Goal: Task Accomplishment & Management: Complete application form

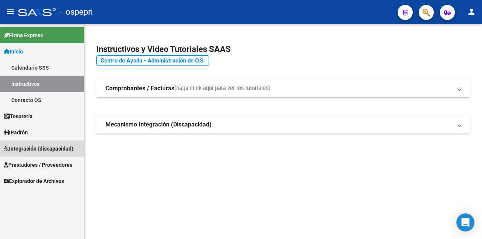
click at [31, 150] on span "Integración (discapacidad)" at bounding box center [39, 149] width 70 height 8
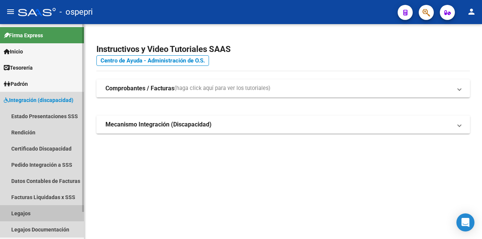
click at [34, 211] on link "Legajos" at bounding box center [42, 213] width 84 height 16
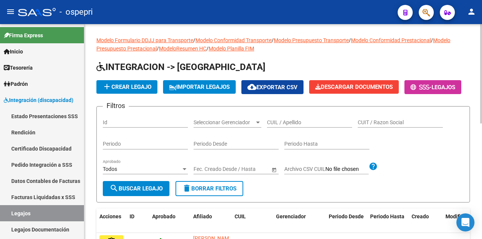
click at [134, 85] on span "add Crear Legajo" at bounding box center [126, 87] width 49 height 7
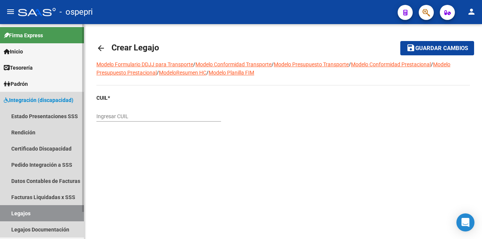
click at [55, 213] on link "Legajos" at bounding box center [42, 213] width 84 height 16
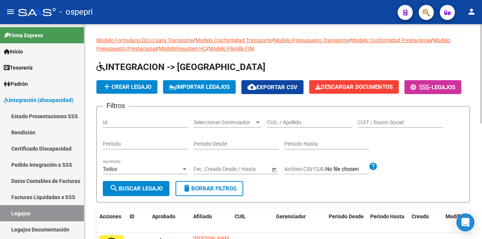
click at [284, 126] on input "CUIL / Apellido" at bounding box center [309, 122] width 85 height 6
type input "5"
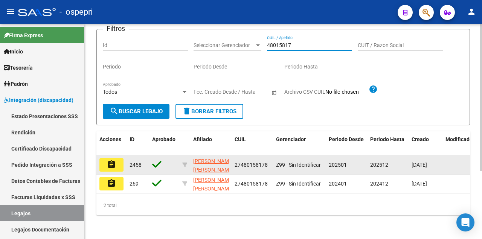
scroll to position [75, 0]
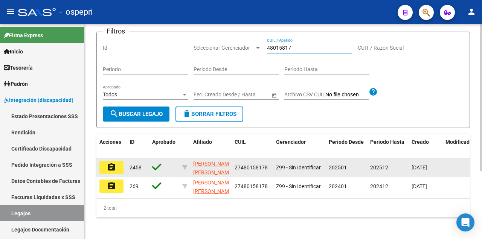
type input "48015817"
click at [106, 174] on button "assignment" at bounding box center [111, 168] width 24 height 14
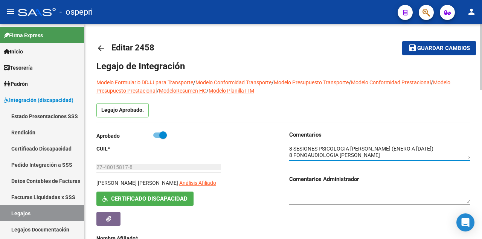
scroll to position [32, 0]
click at [421, 157] on textarea at bounding box center [379, 152] width 181 height 14
type textarea "8 sesiones de kinesiología Villarroel iris Noelia 8 SESIONES DE PSIQUIMOTRICIDA…"
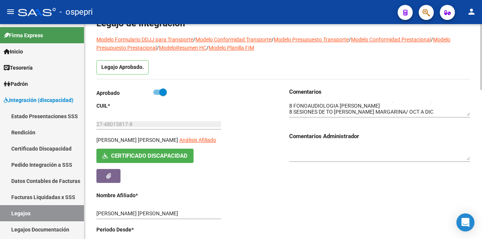
scroll to position [50, 0]
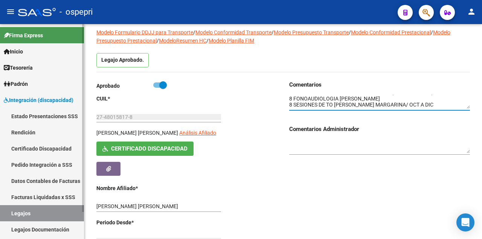
click at [79, 77] on div "Firma Express Inicio Calendario SSS Instructivos Contacto OS Tesorería Extracto…" at bounding box center [43, 147] width 86 height 246
click at [84, 77] on div at bounding box center [83, 118] width 2 height 188
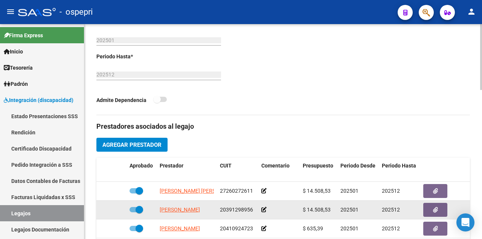
scroll to position [30, 0]
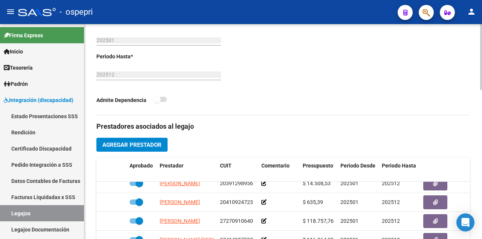
click at [138, 143] on span "Agregar Prestador" at bounding box center [131, 145] width 59 height 7
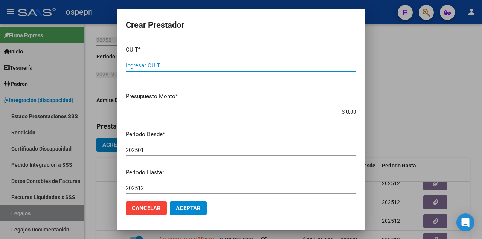
paste input "27-33918000-3"
type input "27-33918000-3"
click at [155, 148] on input "202501" at bounding box center [241, 150] width 230 height 7
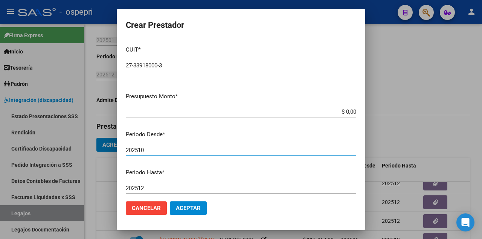
type input "202510"
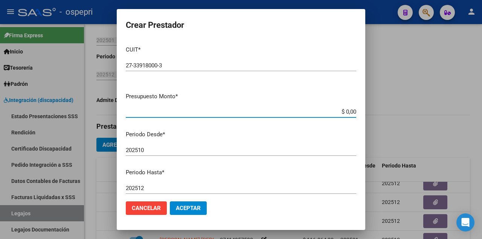
drag, startPoint x: 332, startPoint y: 113, endPoint x: 433, endPoint y: 120, distance: 100.8
click at [433, 120] on div "Crear Prestador CUIT * 27-33918000-3 Ingresar CUIT ARCA Padrón Presupuesto Mont…" at bounding box center [241, 119] width 482 height 239
type input "$ 14.844,73"
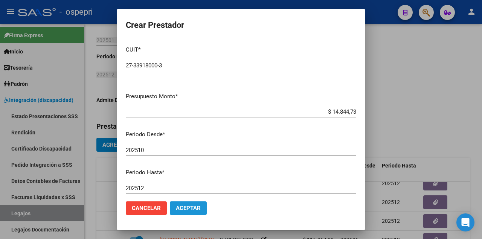
click at [198, 212] on button "Aceptar" at bounding box center [188, 208] width 37 height 14
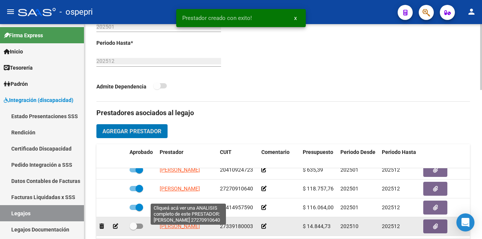
scroll to position [276, 0]
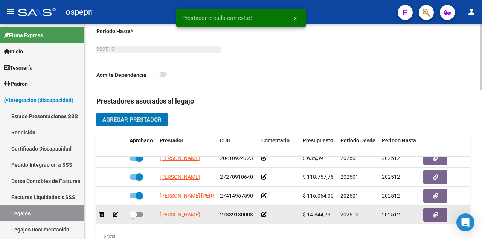
click at [140, 212] on span at bounding box center [137, 214] width 14 height 5
click at [133, 217] on input "checkbox" at bounding box center [133, 217] width 0 height 0
checkbox input "true"
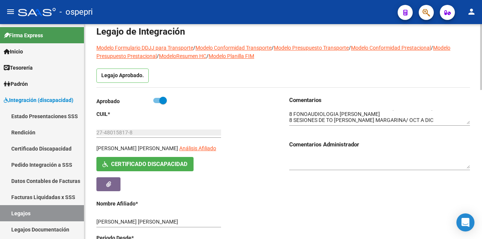
scroll to position [11, 0]
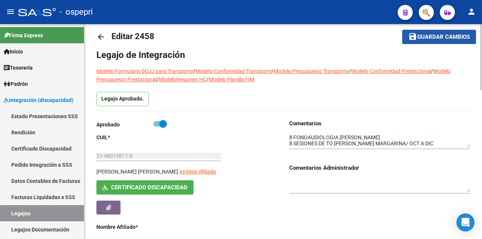
click at [447, 37] on span "Guardar cambios" at bounding box center [443, 37] width 53 height 7
drag, startPoint x: 139, startPoint y: 159, endPoint x: 99, endPoint y: 154, distance: 40.6
click at [99, 154] on div "27-48015817-8 Ingresar CUIL" at bounding box center [158, 153] width 125 height 15
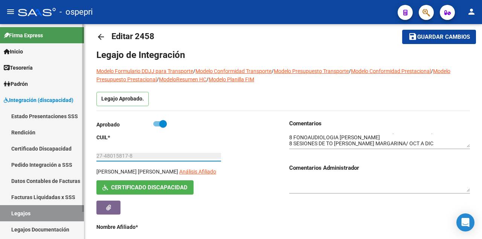
drag, startPoint x: 139, startPoint y: 158, endPoint x: 81, endPoint y: 154, distance: 58.9
click at [81, 154] on mat-sidenav-container "Firma Express Inicio Calendario SSS Instructivos Contacto OS Tesorería Extracto…" at bounding box center [241, 131] width 482 height 215
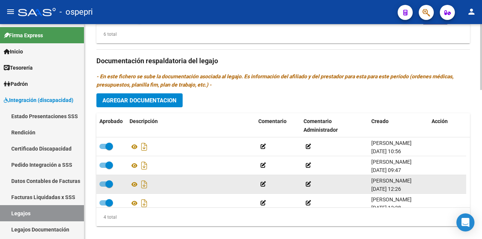
scroll to position [488, 0]
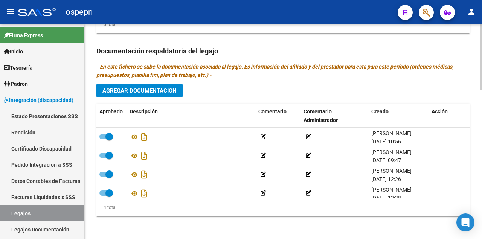
click at [137, 90] on span "Agregar Documentacion" at bounding box center [139, 90] width 74 height 7
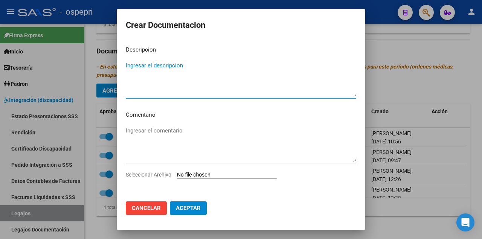
click at [221, 174] on input "Seleccionar Archivo" at bounding box center [227, 175] width 100 height 7
type input "C:\fakepath\27480158178.pdf"
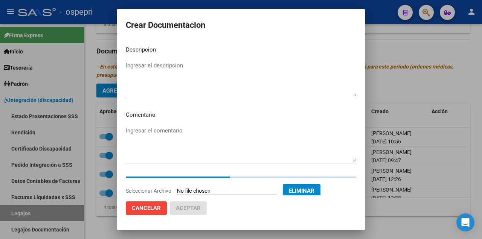
click at [156, 72] on textarea "Ingresar el descripcion" at bounding box center [241, 78] width 230 height 35
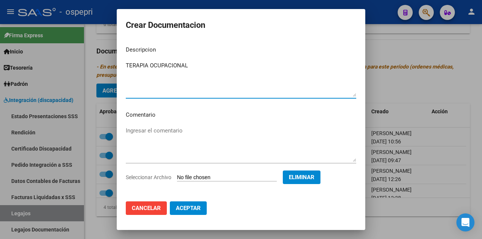
type textarea "TERAPIA OCUPACIONAL"
click at [194, 210] on span "Aceptar" at bounding box center [188, 208] width 25 height 7
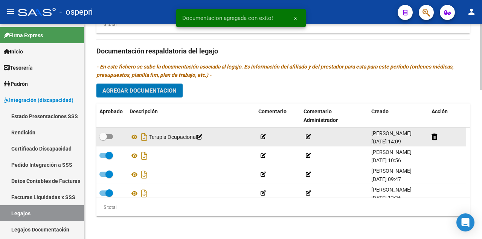
click at [112, 136] on span at bounding box center [106, 136] width 14 height 5
click at [103, 139] on input "checkbox" at bounding box center [103, 139] width 0 height 0
checkbox input "true"
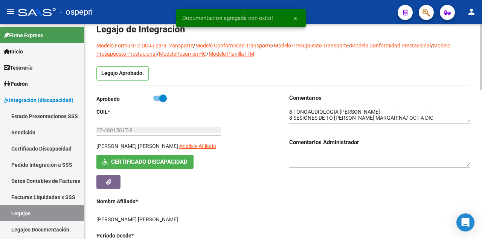
scroll to position [0, 0]
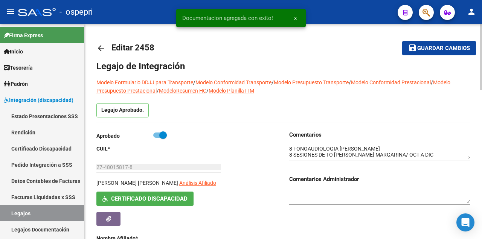
click at [438, 45] on span "Guardar cambios" at bounding box center [443, 48] width 53 height 7
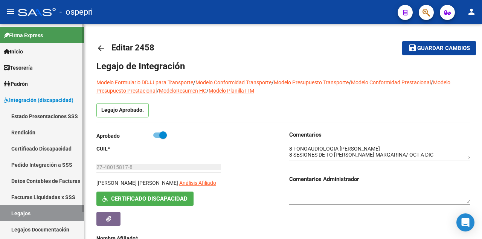
click at [52, 213] on link "Legajos" at bounding box center [42, 213] width 84 height 16
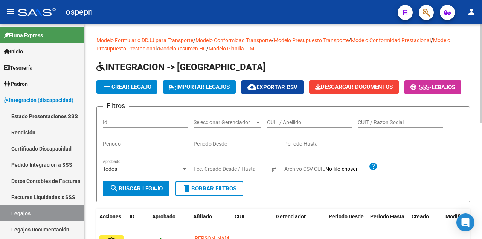
click at [279, 126] on input "CUIL / Apellido" at bounding box center [309, 122] width 85 height 6
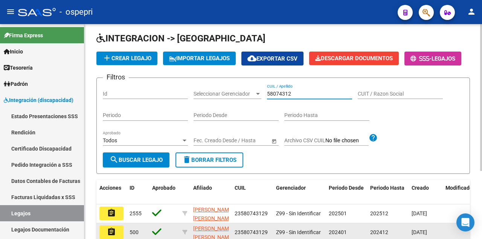
scroll to position [75, 0]
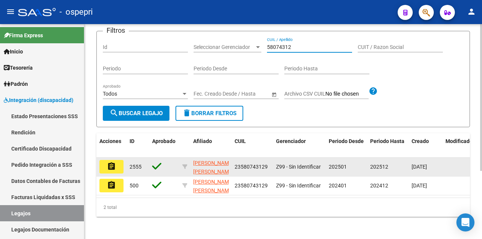
type input "58074312"
click at [112, 171] on mat-icon "assignment" at bounding box center [111, 166] width 9 height 9
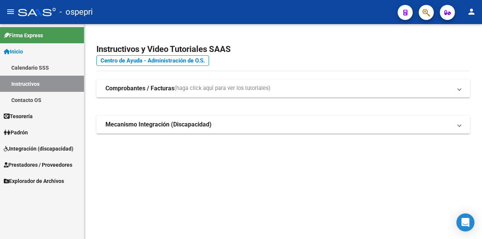
click at [42, 151] on span "Integración (discapacidad)" at bounding box center [39, 149] width 70 height 8
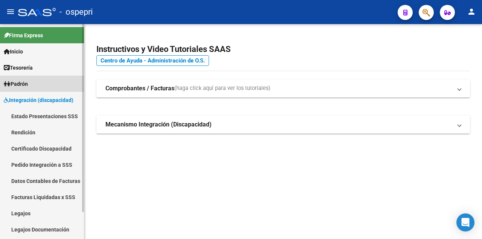
click at [28, 84] on span "Padrón" at bounding box center [16, 84] width 24 height 8
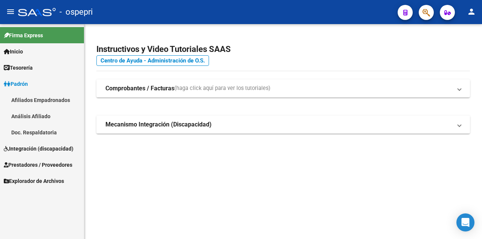
click at [35, 151] on span "Integración (discapacidad)" at bounding box center [39, 149] width 70 height 8
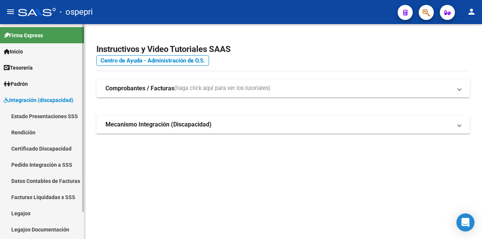
click at [32, 213] on link "Legajos" at bounding box center [42, 213] width 84 height 16
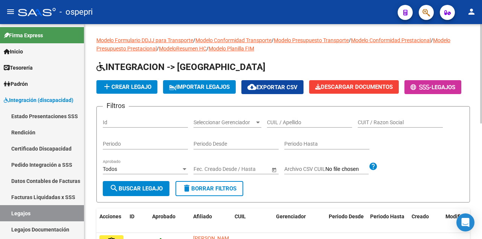
click at [290, 126] on input "CUIL / Apellido" at bounding box center [309, 122] width 85 height 6
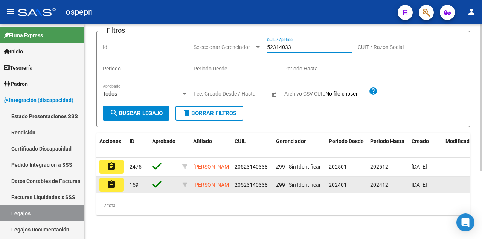
scroll to position [99, 0]
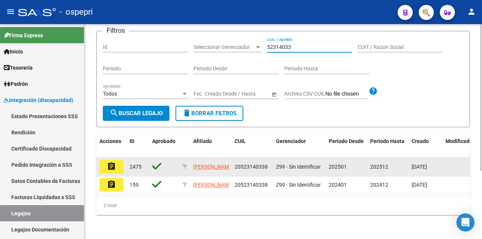
type input "52314033"
click at [114, 162] on mat-icon "assignment" at bounding box center [111, 166] width 9 height 9
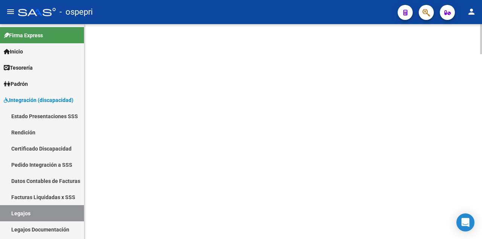
click at [114, 160] on mat-sidenav-content at bounding box center [283, 131] width 398 height 215
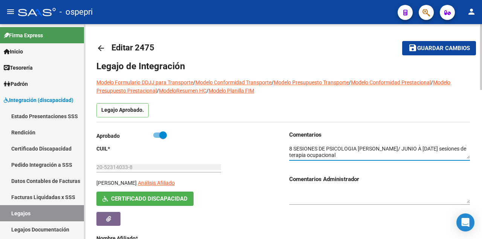
scroll to position [32, 0]
click at [411, 154] on textarea at bounding box center [379, 152] width 181 height 14
type textarea "MODULO MENSUAL MAESTRA DE APOYO (MARZO A DIC) PERALTA NANCY 10PSICOPEDAGOGIA AL…"
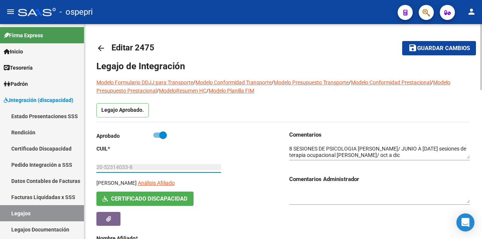
drag, startPoint x: 118, startPoint y: 168, endPoint x: 87, endPoint y: 166, distance: 31.6
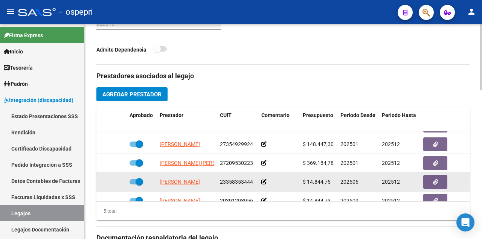
scroll to position [30, 0]
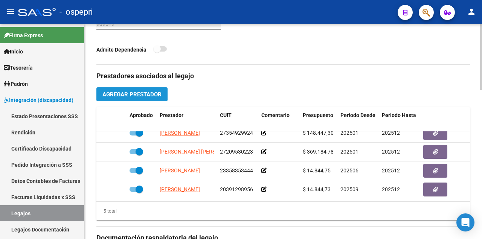
click at [149, 93] on span "Agregar Prestador" at bounding box center [131, 94] width 59 height 7
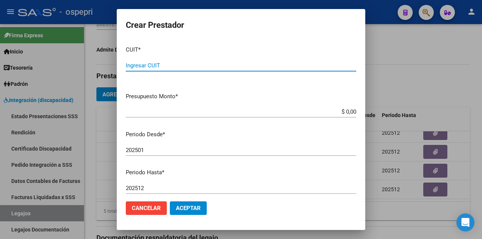
click at [179, 67] on input "Ingresar CUIT" at bounding box center [241, 65] width 230 height 7
click at [156, 207] on span "Cancelar" at bounding box center [146, 208] width 29 height 7
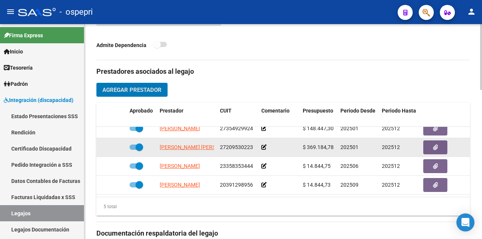
scroll to position [301, 0]
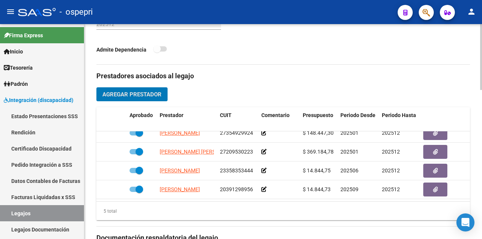
click at [142, 95] on span "Agregar Prestador" at bounding box center [131, 94] width 59 height 7
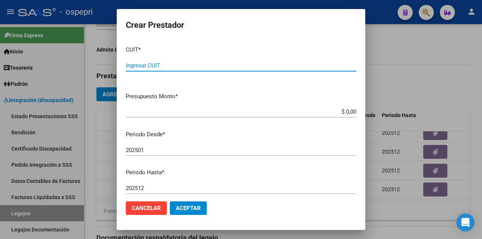
paste input "27-33918000-3"
type input "27-33918000-3"
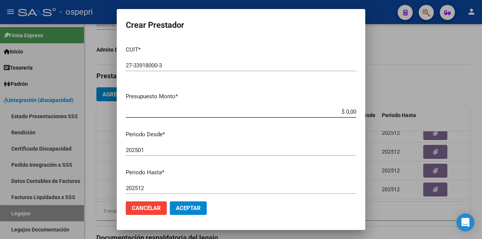
drag, startPoint x: 331, startPoint y: 111, endPoint x: 395, endPoint y: 111, distance: 63.6
click at [395, 111] on div "Crear Prestador CUIT * 27-33918000-3 Ingresar CUIT ARCA Padrón Presupuesto Mont…" at bounding box center [241, 119] width 482 height 239
click at [344, 112] on input "$ 148.440,73" at bounding box center [241, 111] width 230 height 7
type input "$ 14.844,73"
click at [160, 151] on input "202501" at bounding box center [241, 150] width 230 height 7
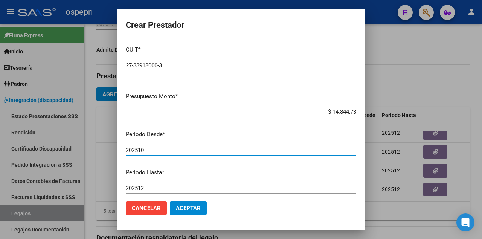
type input "202510"
click at [197, 206] on span "Aceptar" at bounding box center [188, 208] width 25 height 7
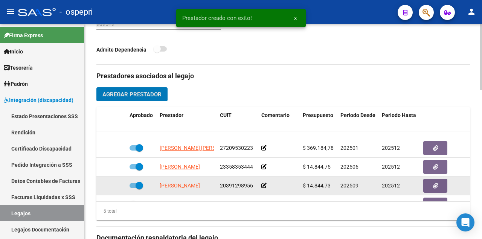
scroll to position [49, 0]
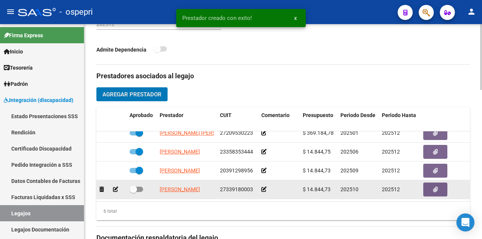
click at [140, 187] on span at bounding box center [137, 189] width 14 height 5
click at [133, 192] on input "checkbox" at bounding box center [133, 192] width 0 height 0
checkbox input "true"
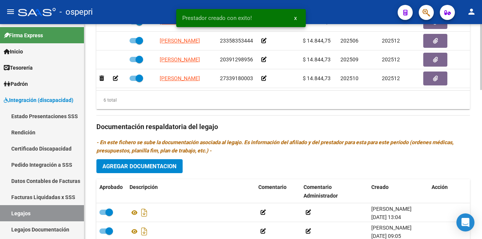
scroll to position [452, 0]
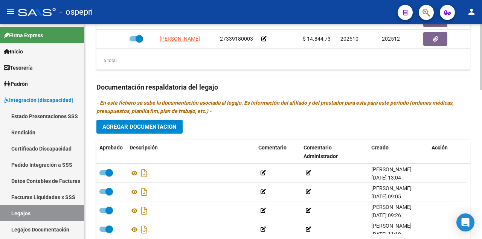
click at [142, 125] on span "Agregar Documentacion" at bounding box center [139, 126] width 74 height 7
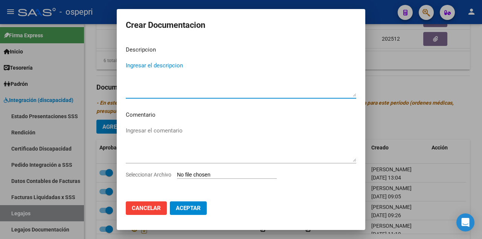
click at [196, 175] on input "Seleccionar Archivo" at bounding box center [227, 175] width 100 height 7
type input "C:\fakepath\20523140338.pdf"
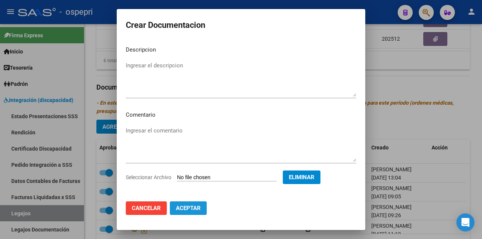
click at [189, 209] on span "Aceptar" at bounding box center [188, 208] width 25 height 7
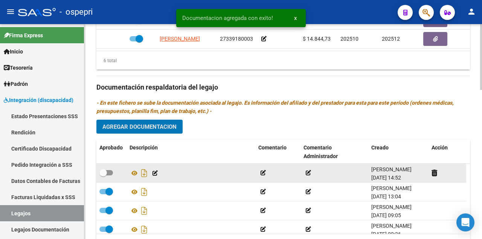
drag, startPoint x: 109, startPoint y: 172, endPoint x: 114, endPoint y: 172, distance: 4.5
click at [111, 172] on span at bounding box center [106, 172] width 14 height 5
click at [103, 175] on input "checkbox" at bounding box center [103, 175] width 0 height 0
checkbox input "true"
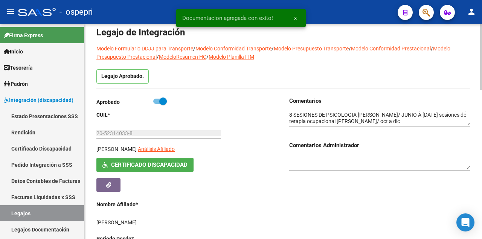
scroll to position [0, 0]
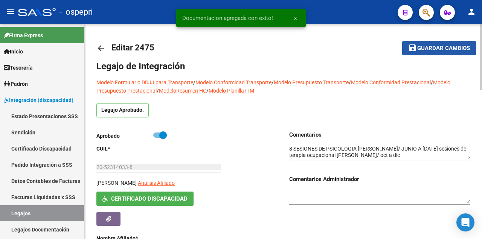
click at [426, 48] on span "Guardar cambios" at bounding box center [443, 48] width 53 height 7
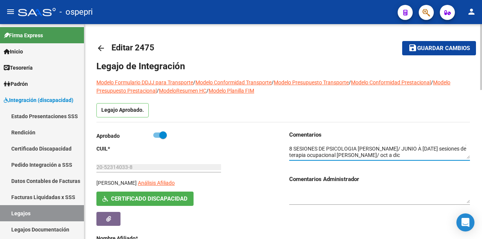
click at [292, 157] on textarea at bounding box center [379, 152] width 181 height 14
type textarea "MODULO MENSUAL MAESTRA DE APOYO (MARZO A DIC) PERALTA NANCY 10PSICOPEDAGOGIA AL…"
click at [435, 47] on span "Guardar cambios" at bounding box center [443, 48] width 53 height 7
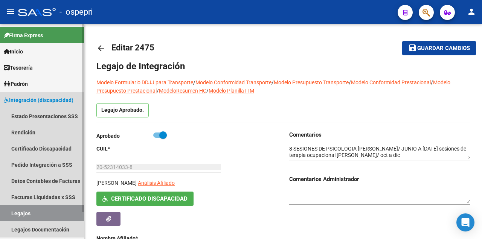
click at [44, 211] on link "Legajos" at bounding box center [42, 213] width 84 height 16
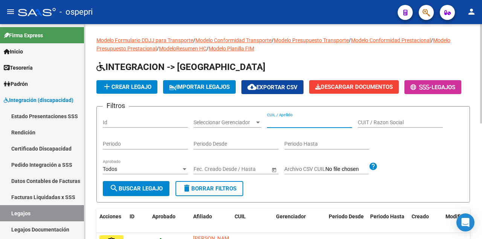
click at [288, 126] on input "CUIL / Apellido" at bounding box center [309, 122] width 85 height 6
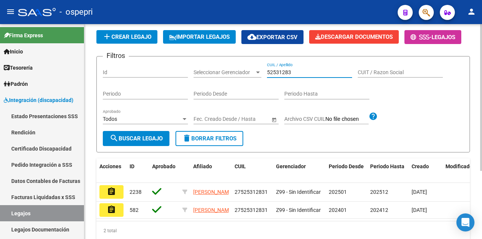
scroll to position [99, 0]
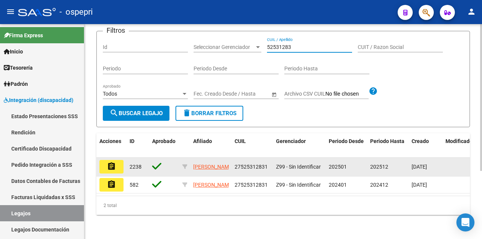
type input "52531283"
drag, startPoint x: 109, startPoint y: 160, endPoint x: 114, endPoint y: 154, distance: 8.6
click at [109, 162] on mat-icon "assignment" at bounding box center [111, 166] width 9 height 9
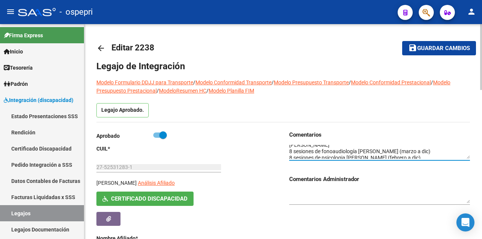
scroll to position [12, 0]
click at [448, 153] on textarea at bounding box center [379, 152] width 181 height 14
type textarea "Modulo maestro de apoyo mensual (febrero/diciembre 2025) Docente Jofre Lorena 8…"
click at [429, 47] on span "Guardar cambios" at bounding box center [443, 48] width 53 height 7
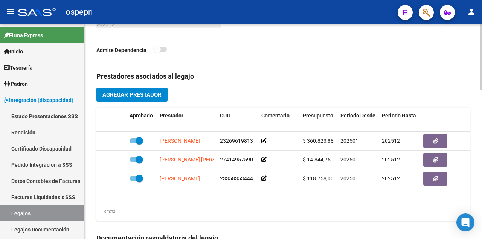
scroll to position [301, 0]
click at [158, 99] on button "Agregar Prestador" at bounding box center [131, 94] width 71 height 14
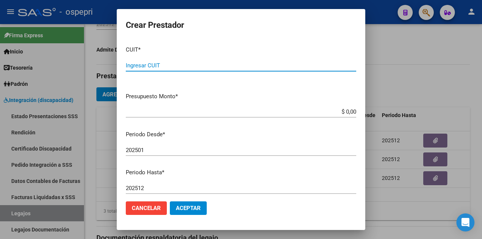
paste input "27-33918000-3"
type input "27-33918000-3"
click at [155, 151] on input "202501" at bounding box center [241, 150] width 230 height 7
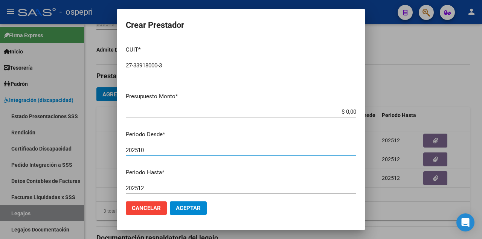
type input "202510"
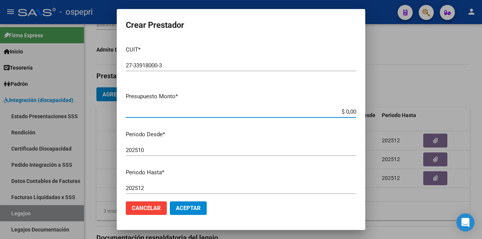
drag, startPoint x: 345, startPoint y: 115, endPoint x: 482, endPoint y: 130, distance: 137.5
click at [482, 130] on div "Crear Prestador CUIT * 27-33918000-3 Ingresar CUIT ARCA Padrón Presupuesto Mont…" at bounding box center [241, 119] width 482 height 239
type input "$ 14.844,73"
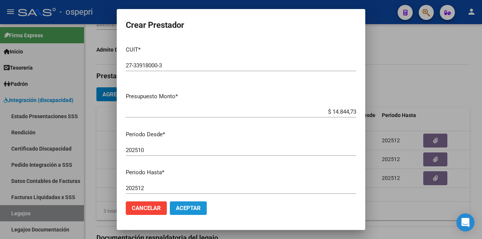
click at [187, 209] on span "Aceptar" at bounding box center [188, 208] width 25 height 7
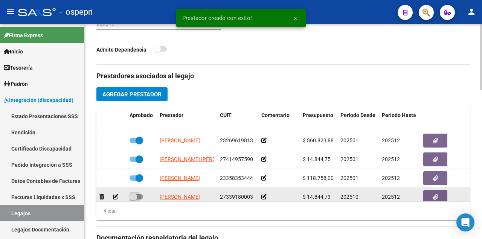
click at [142, 194] on label at bounding box center [137, 196] width 14 height 9
click at [133, 200] on input "checkbox" at bounding box center [133, 200] width 0 height 0
checkbox input "true"
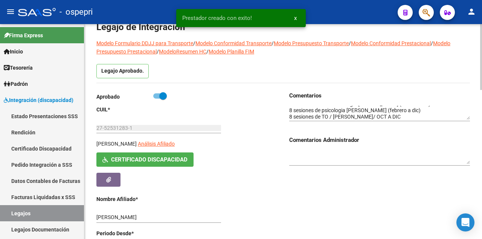
scroll to position [0, 0]
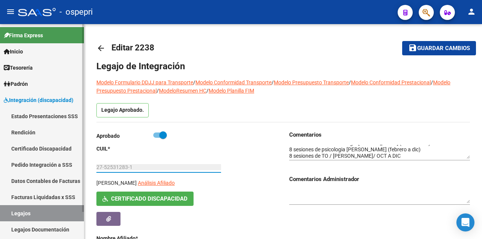
drag, startPoint x: 138, startPoint y: 167, endPoint x: 78, endPoint y: 169, distance: 59.5
click at [78, 169] on mat-sidenav-container "Firma Express Inicio Calendario SSS Instructivos Contacto OS Tesorería Extracto…" at bounding box center [241, 131] width 482 height 215
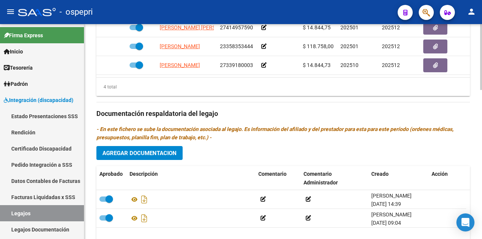
scroll to position [488, 0]
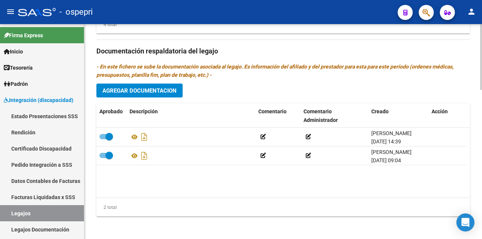
click at [145, 88] on span "Agregar Documentacion" at bounding box center [139, 90] width 74 height 7
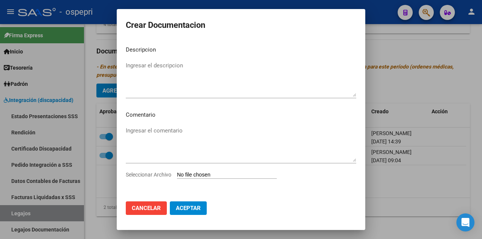
click at [200, 177] on input "Seleccionar Archivo" at bounding box center [227, 175] width 100 height 7
type input "C:\fakepath\27525312831.pdf"
click at [190, 212] on button "Aceptar" at bounding box center [188, 208] width 37 height 14
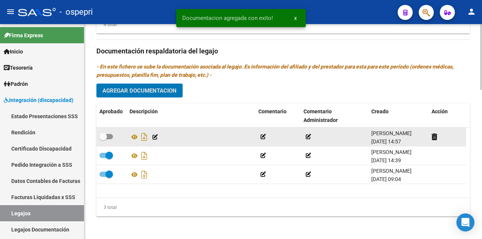
click at [109, 136] on span at bounding box center [106, 136] width 14 height 5
click at [103, 139] on input "checkbox" at bounding box center [103, 139] width 0 height 0
checkbox input "true"
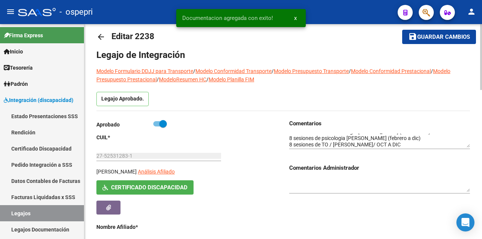
scroll to position [0, 0]
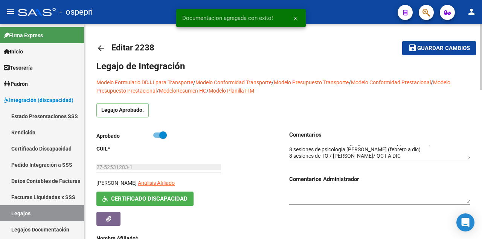
click at [422, 48] on span "Guardar cambios" at bounding box center [443, 48] width 53 height 7
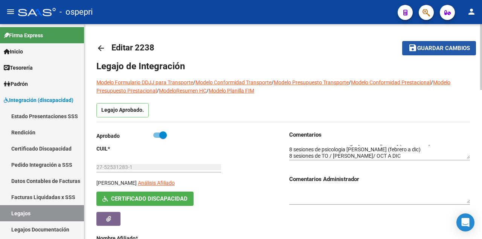
click at [429, 45] on span "Guardar cambios" at bounding box center [443, 48] width 53 height 7
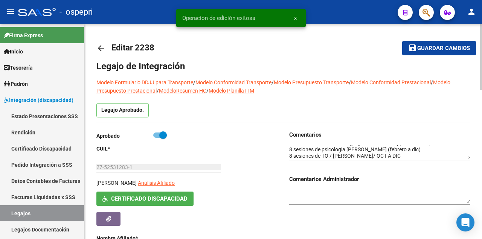
drag, startPoint x: 103, startPoint y: 45, endPoint x: 104, endPoint y: 49, distance: 4.2
click at [104, 49] on mat-icon "arrow_back" at bounding box center [100, 48] width 9 height 9
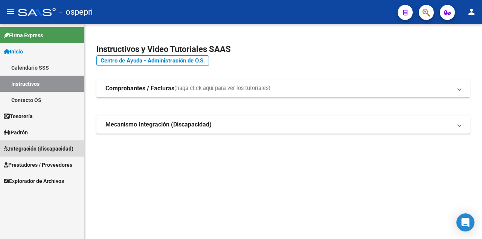
click at [27, 150] on span "Integración (discapacidad)" at bounding box center [39, 149] width 70 height 8
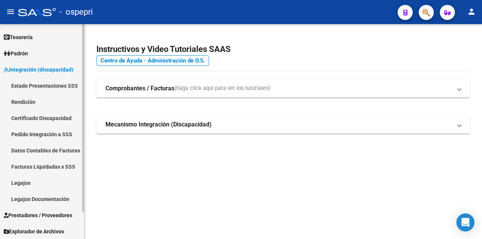
scroll to position [31, 0]
click at [41, 178] on link "Legajos" at bounding box center [42, 182] width 84 height 16
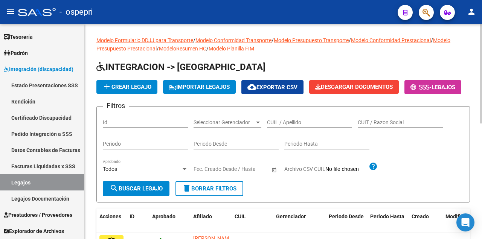
click at [288, 128] on div "CUIL / Apellido" at bounding box center [309, 120] width 85 height 15
type input "53966417"
click at [130, 87] on span "add Crear Legajo" at bounding box center [126, 87] width 49 height 7
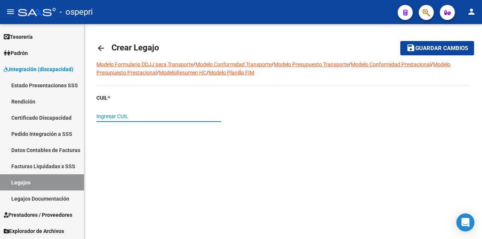
click at [164, 118] on input "Ingresar CUIL" at bounding box center [158, 116] width 125 height 6
type input "20-53966417-5"
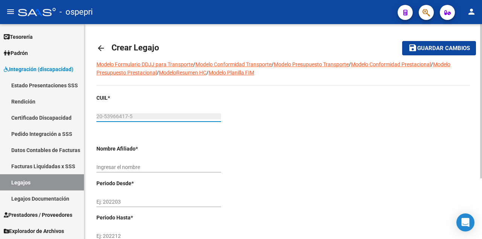
type input "[PERSON_NAME] [PERSON_NAME]"
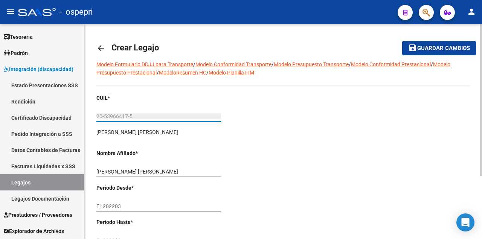
type input "20-53966417-5"
click at [162, 204] on input "Ej: 202203" at bounding box center [158, 206] width 125 height 6
type input "202510"
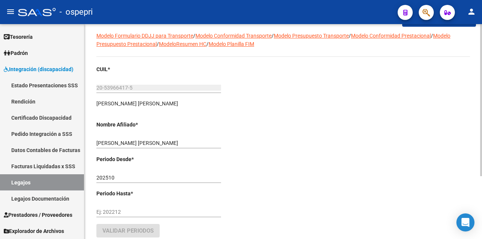
scroll to position [88, 0]
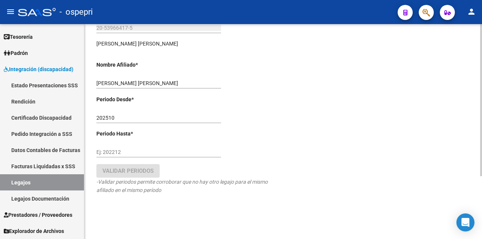
click at [138, 152] on input "Ej: 202212" at bounding box center [158, 152] width 125 height 6
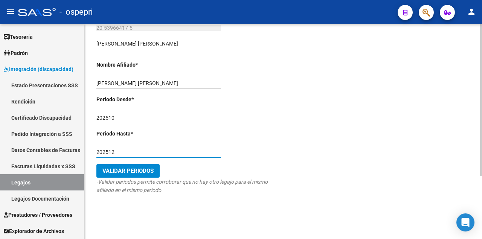
type input "202512"
click at [140, 171] on span "Validar Periodos" at bounding box center [127, 171] width 51 height 7
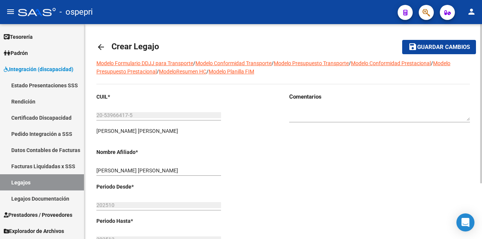
scroll to position [0, 0]
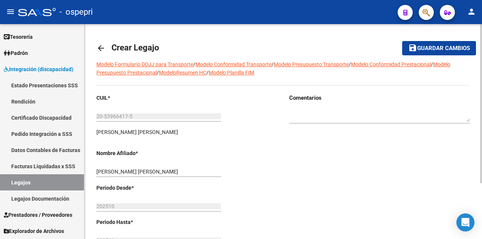
click at [458, 46] on span "Guardar cambios" at bounding box center [443, 48] width 53 height 7
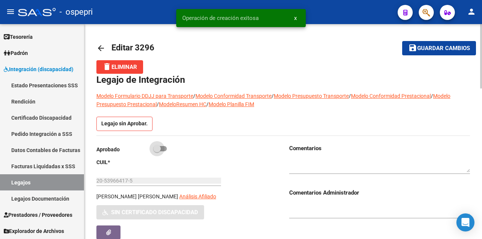
click at [162, 146] on span at bounding box center [160, 148] width 14 height 5
click at [157, 151] on input "checkbox" at bounding box center [157, 151] width 0 height 0
checkbox input "true"
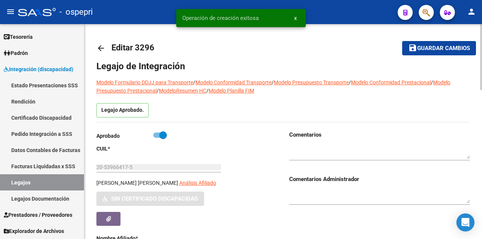
click at [437, 46] on span "Guardar cambios" at bounding box center [443, 48] width 53 height 7
click at [296, 152] on textarea at bounding box center [379, 152] width 181 height 14
